Goal: Check status: Check status

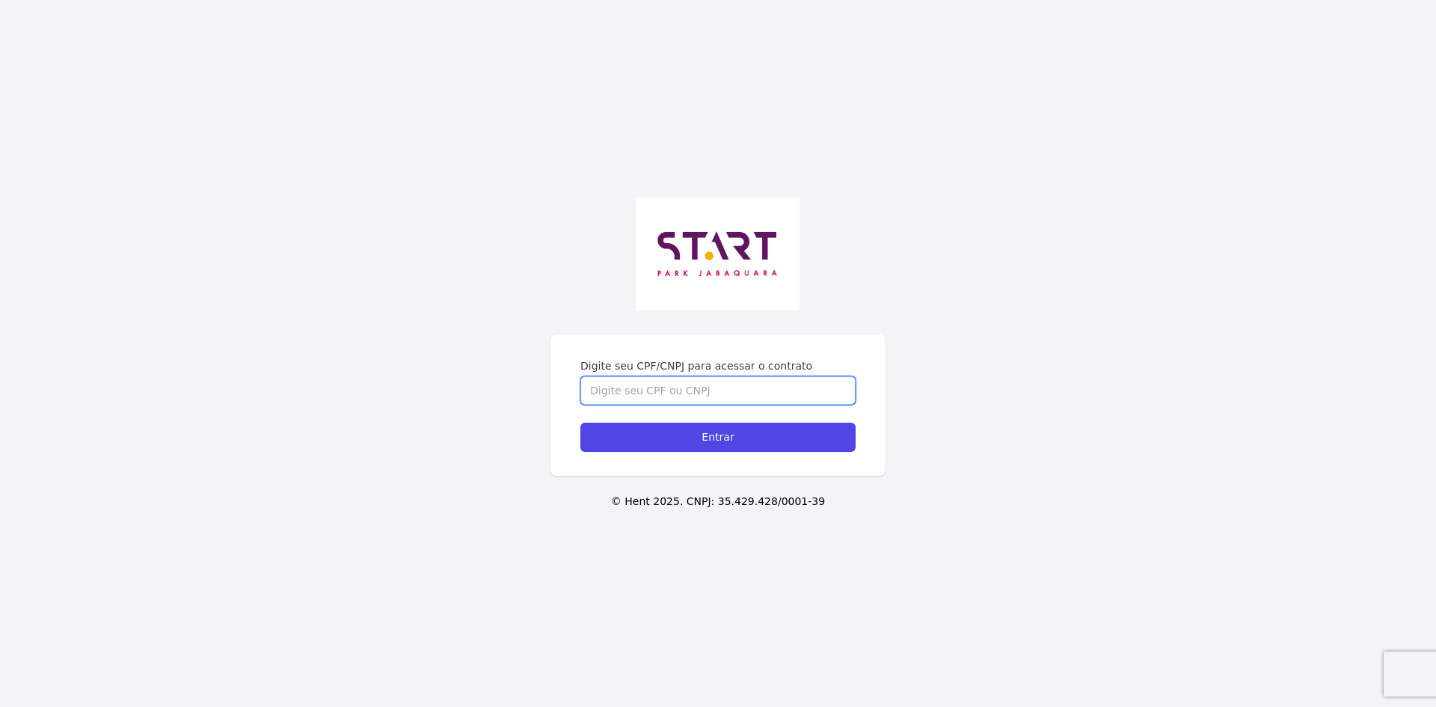
click at [633, 384] on input "Digite seu CPF/CNPJ para acessar o contrato" at bounding box center [717, 390] width 275 height 28
type input "43164644850"
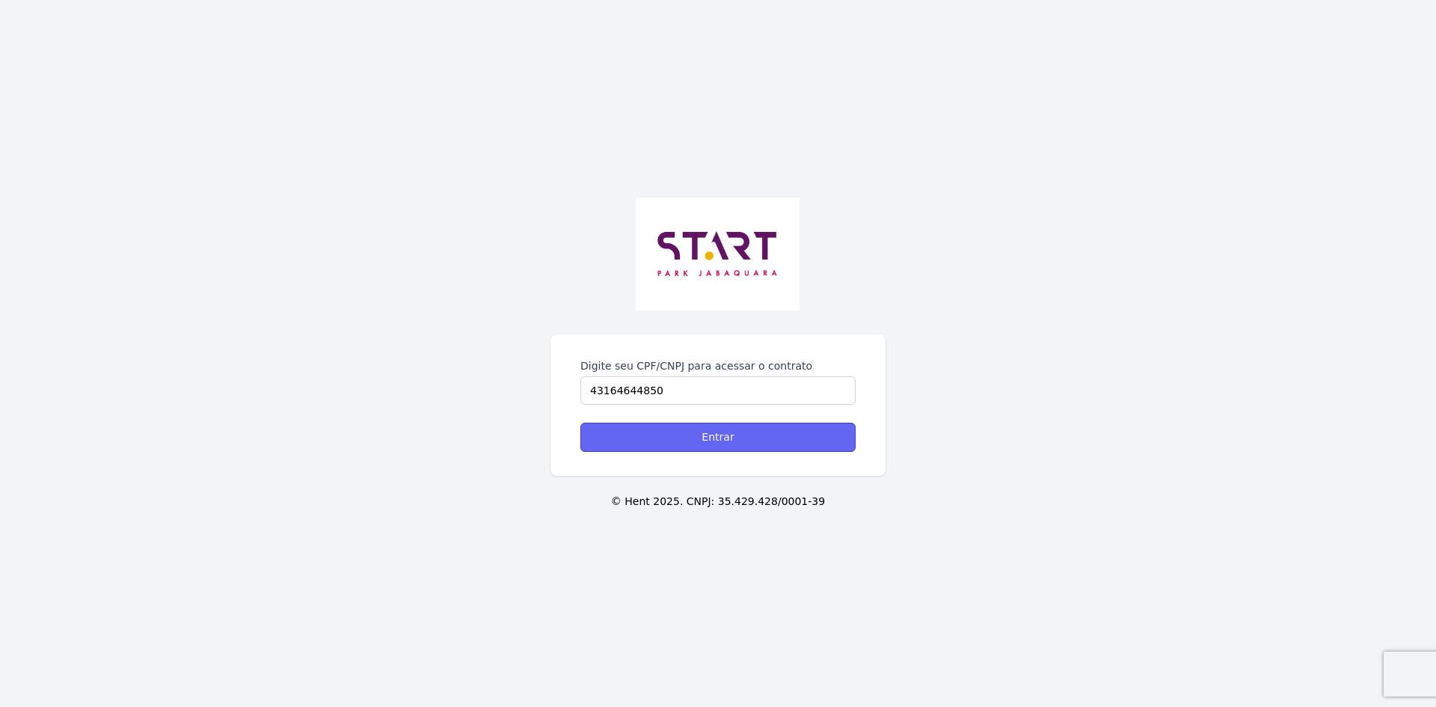
click at [710, 447] on input "Entrar" at bounding box center [717, 437] width 275 height 29
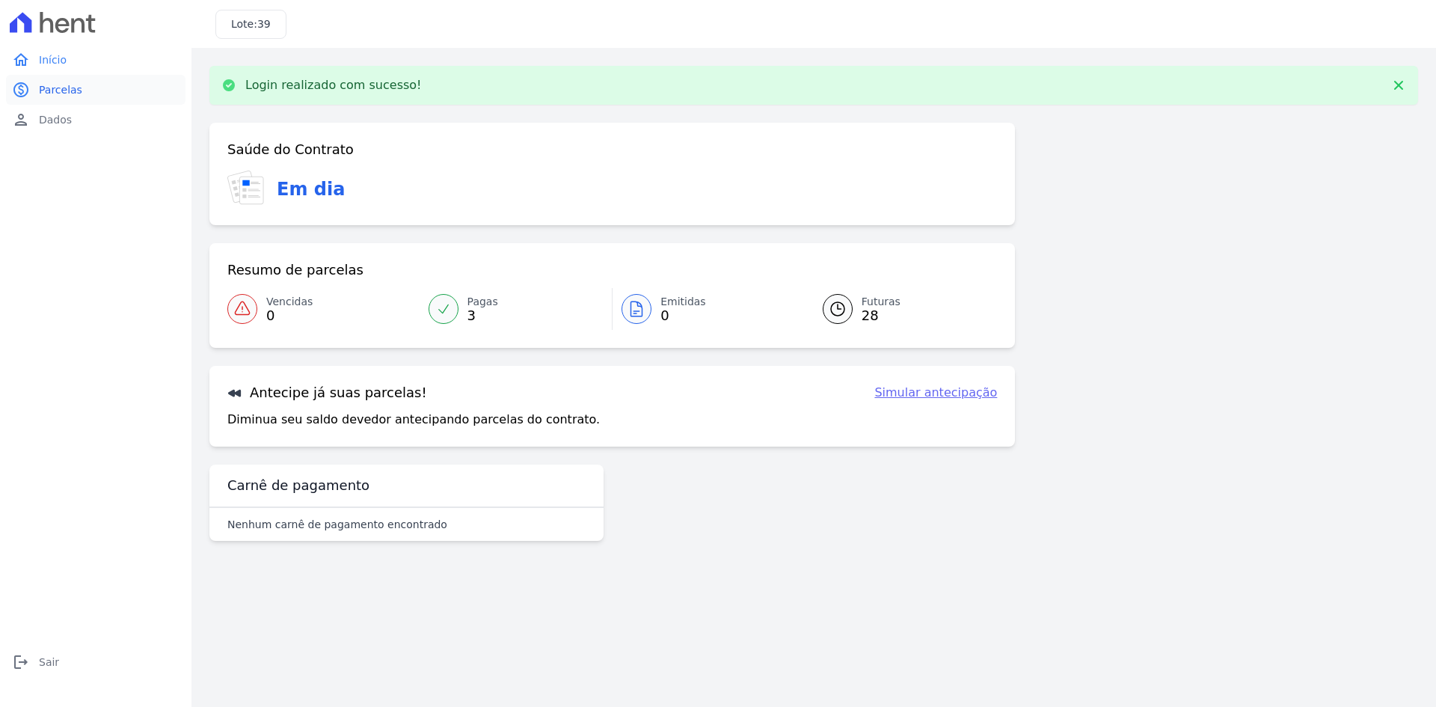
click at [52, 89] on span "Parcelas" at bounding box center [60, 89] width 43 height 15
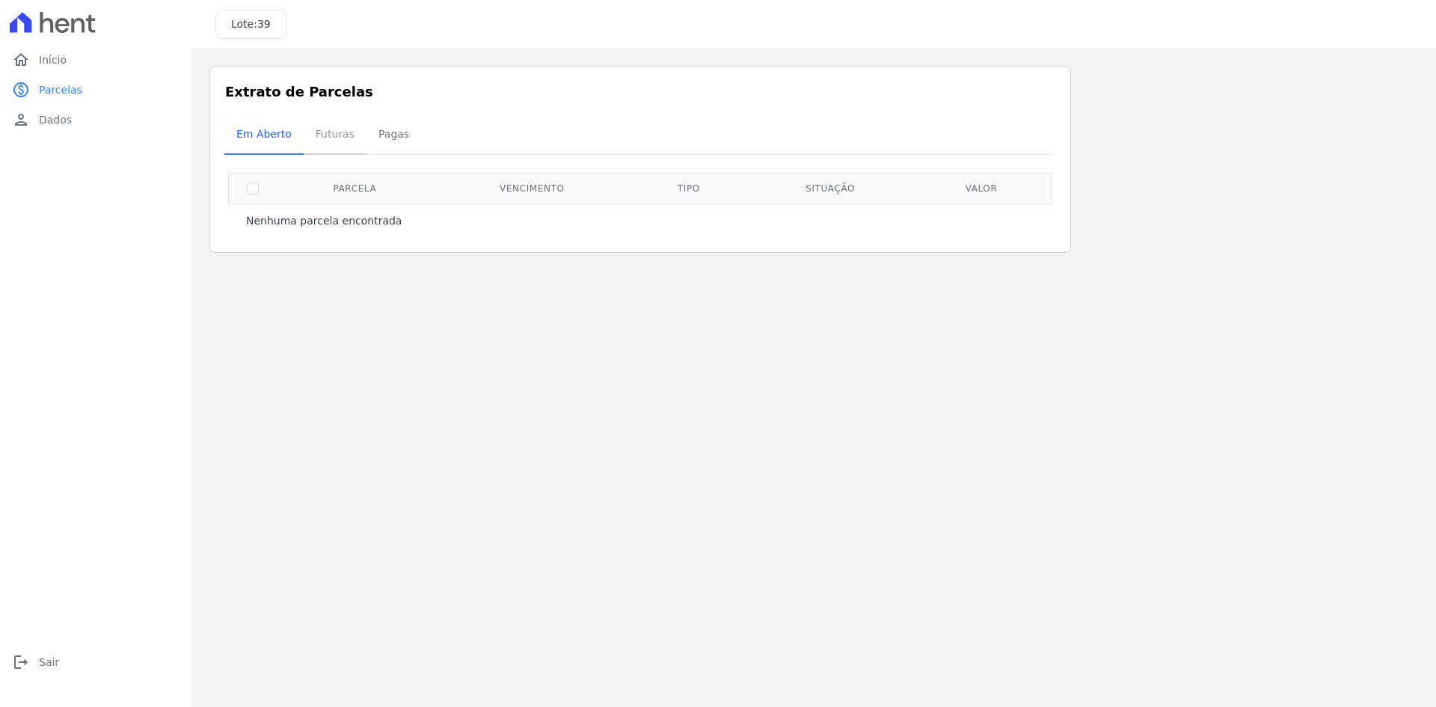
click at [328, 137] on span "Futuras" at bounding box center [335, 134] width 57 height 30
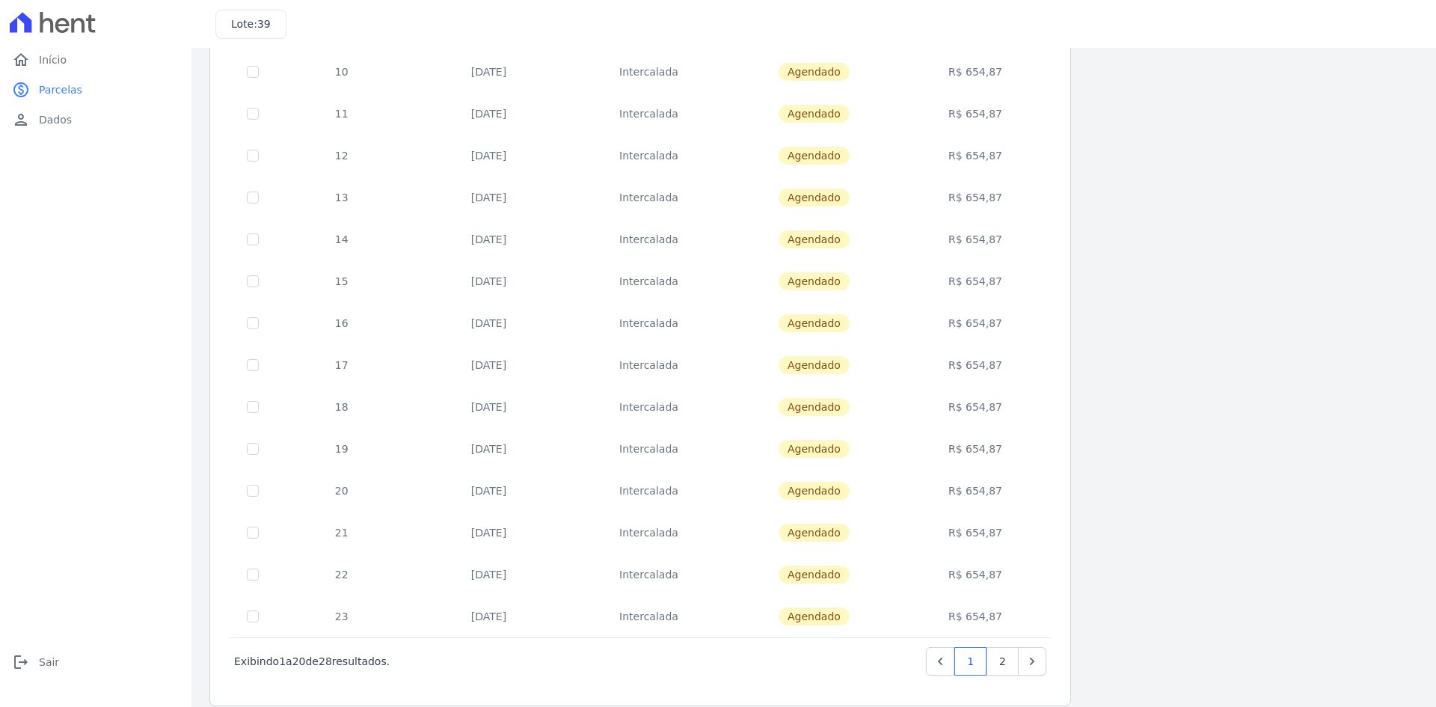
scroll to position [422, 0]
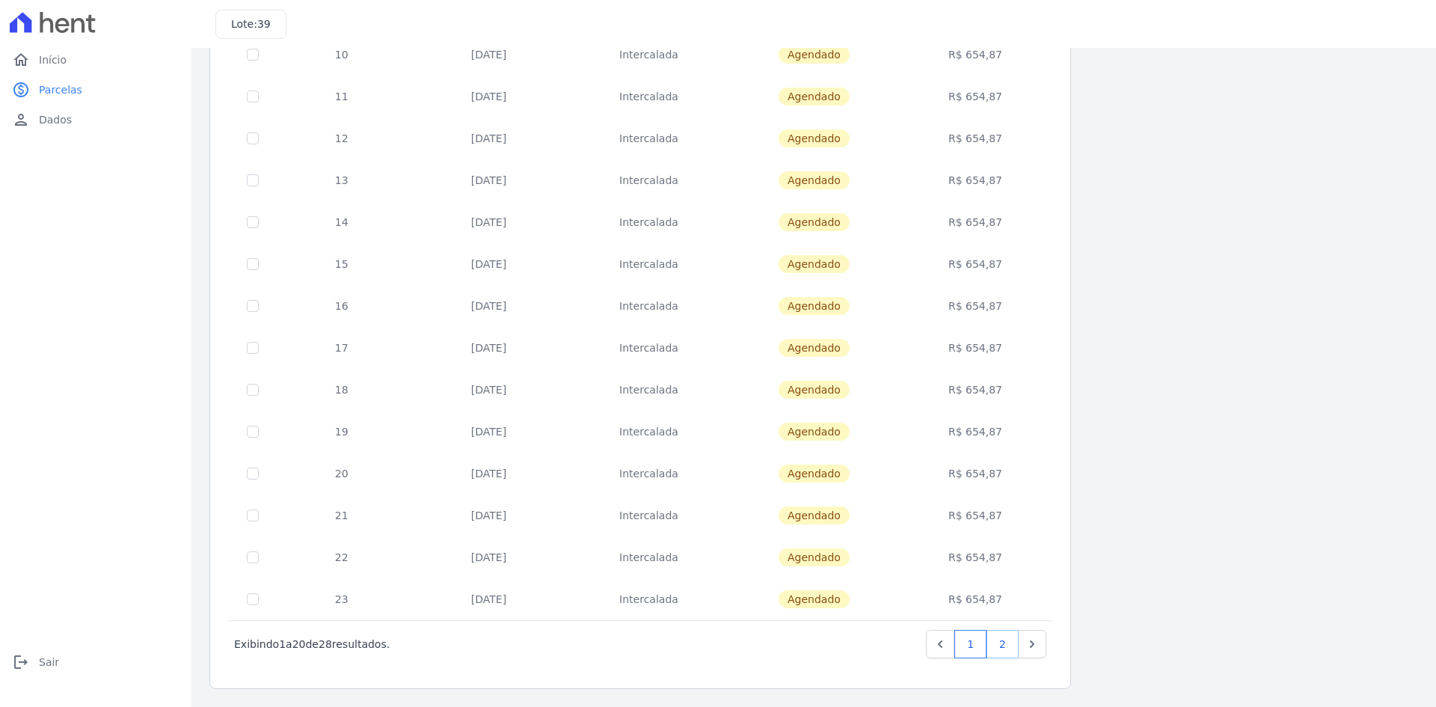
click at [995, 652] on link "2" at bounding box center [1003, 644] width 32 height 28
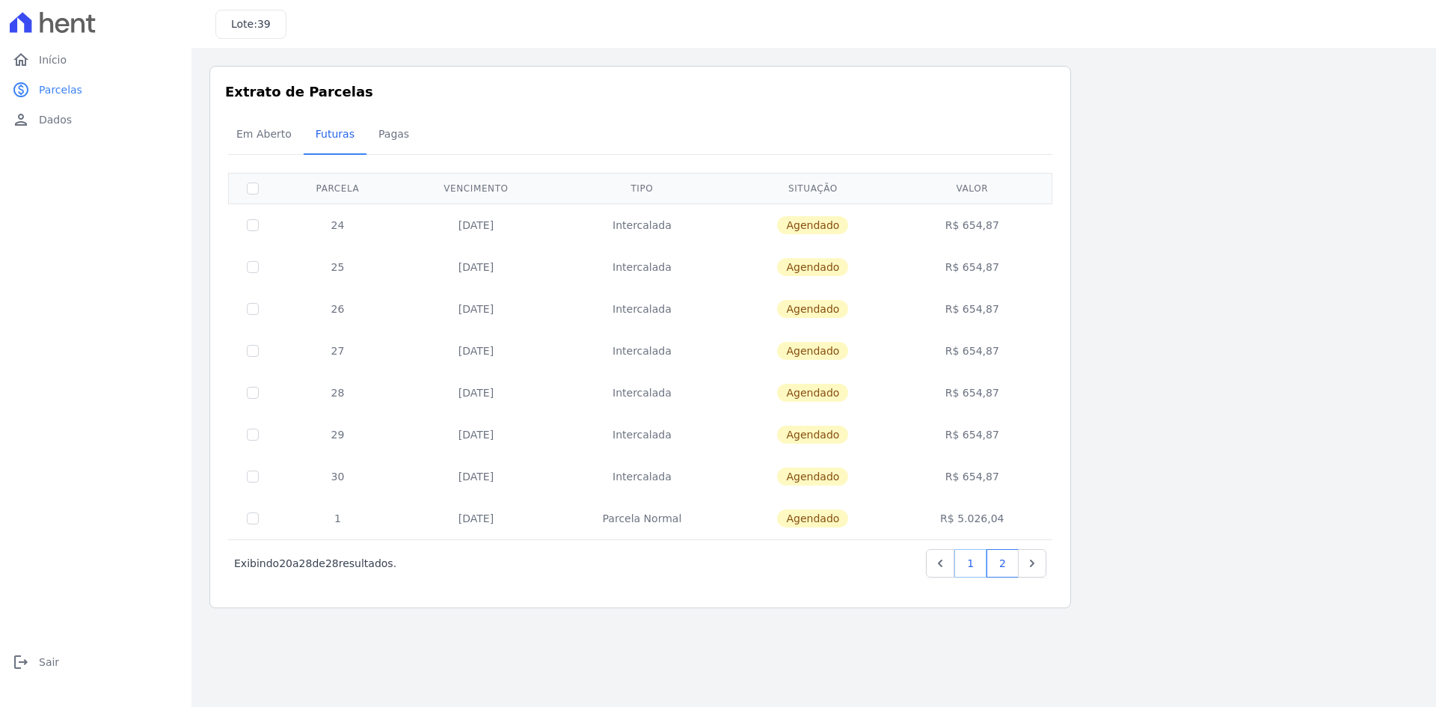
click at [972, 566] on link "1" at bounding box center [970, 563] width 32 height 28
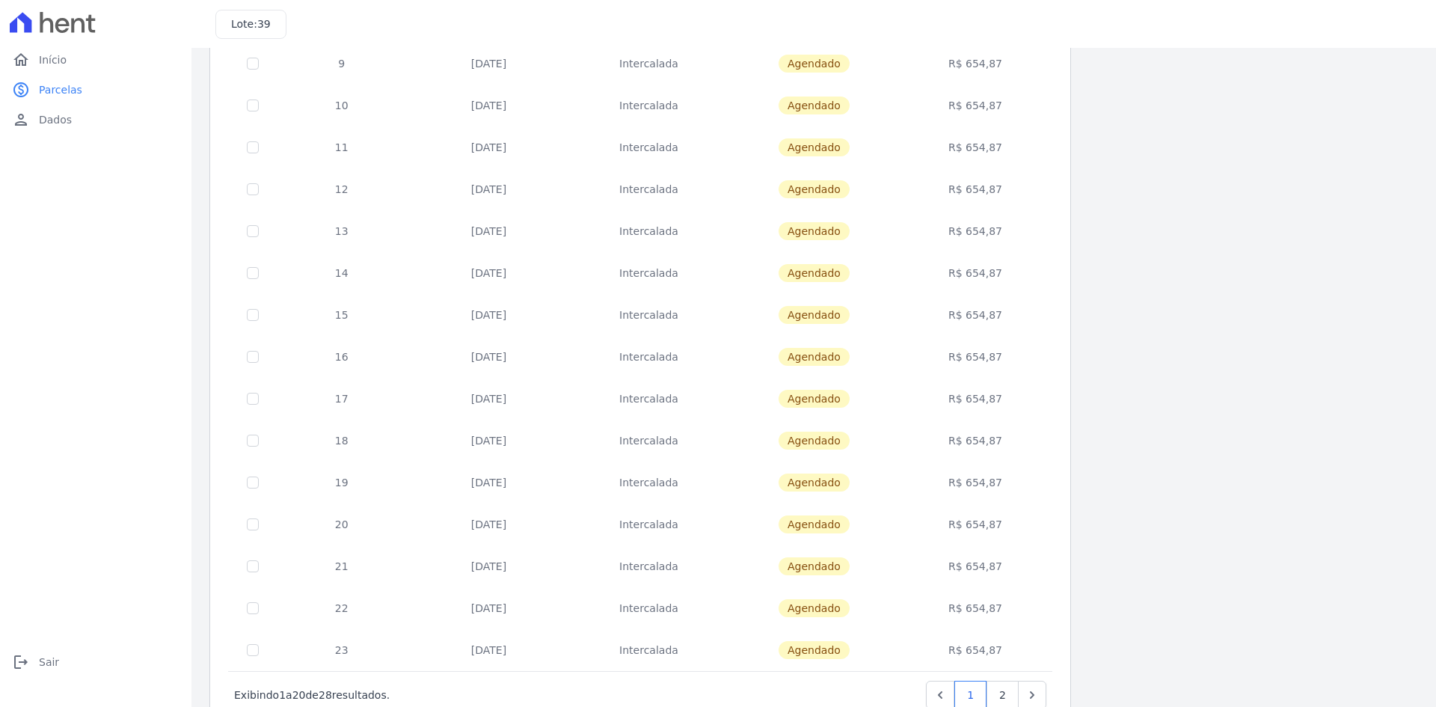
scroll to position [422, 0]
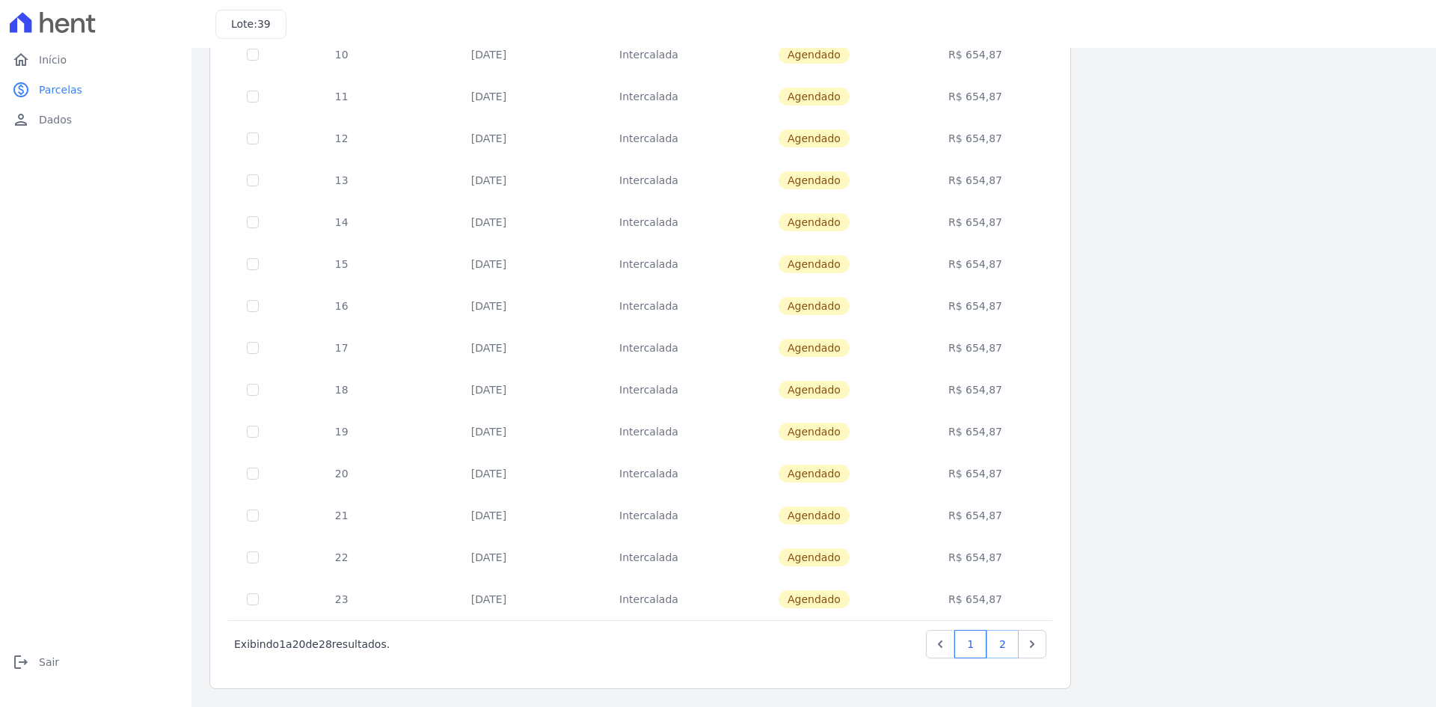
click at [996, 643] on link "2" at bounding box center [1003, 644] width 32 height 28
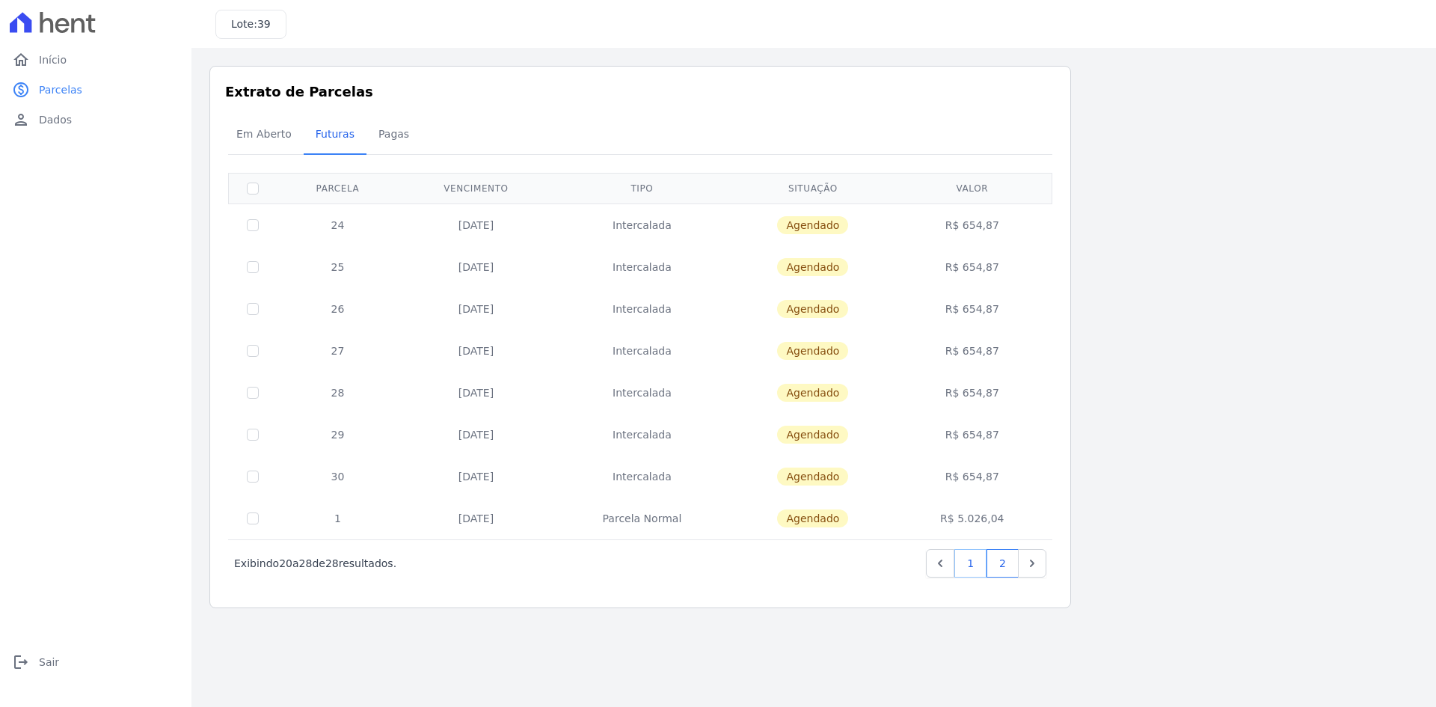
click at [971, 569] on link "1" at bounding box center [970, 563] width 32 height 28
